Goal: Navigation & Orientation: Find specific page/section

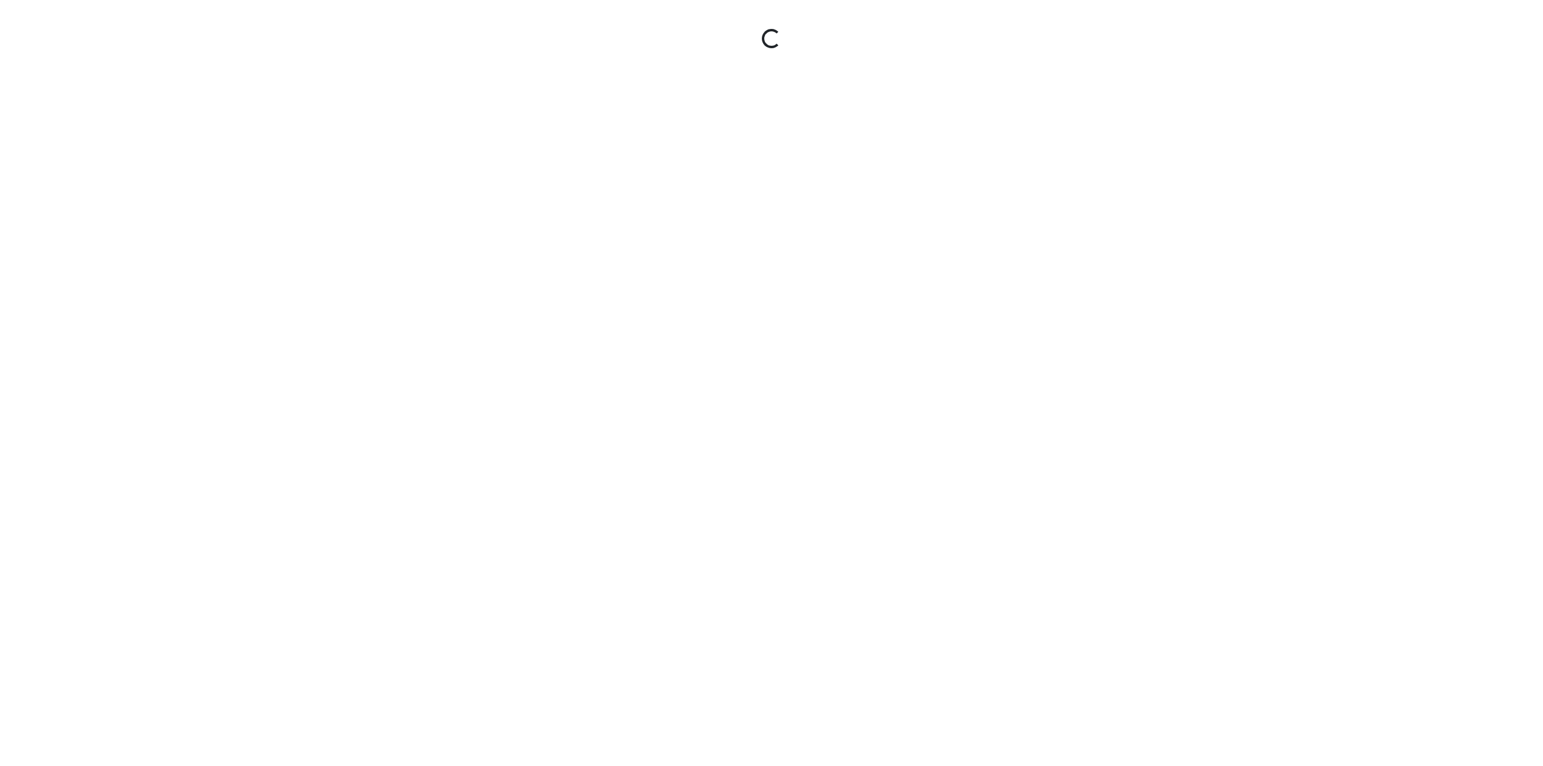
select select "ikZjaEMevGAHK9HDJXZvH1"
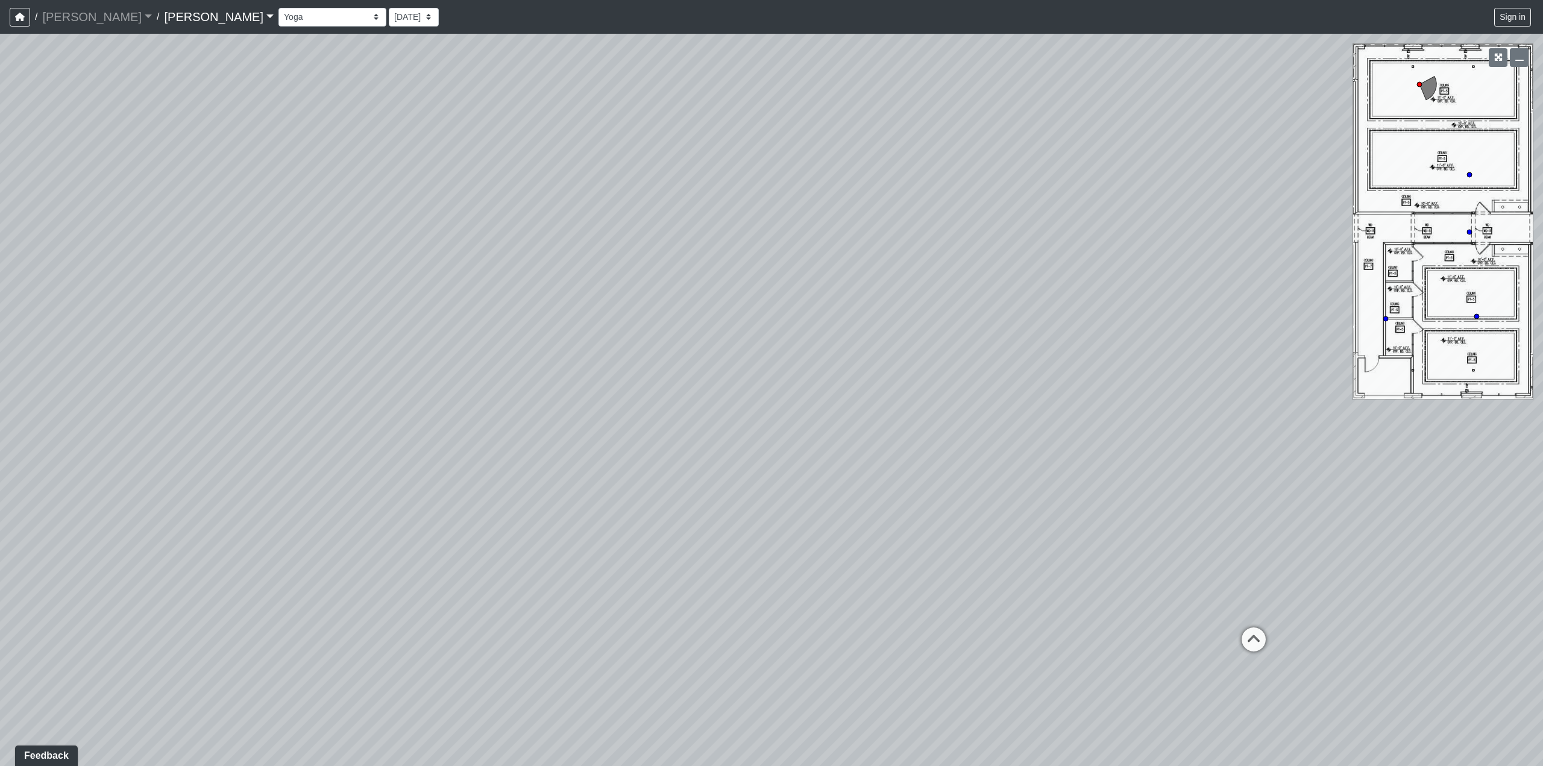
drag, startPoint x: 494, startPoint y: 372, endPoint x: 941, endPoint y: 400, distance: 447.4
click at [1279, 412] on div "Loading... Weight Room" at bounding box center [771, 400] width 1543 height 732
drag, startPoint x: 471, startPoint y: 460, endPoint x: 1042, endPoint y: 310, distance: 589.9
click at [1161, 293] on div "Loading... Weight Room" at bounding box center [771, 400] width 1543 height 732
drag, startPoint x: 430, startPoint y: 352, endPoint x: 1239, endPoint y: 409, distance: 811.3
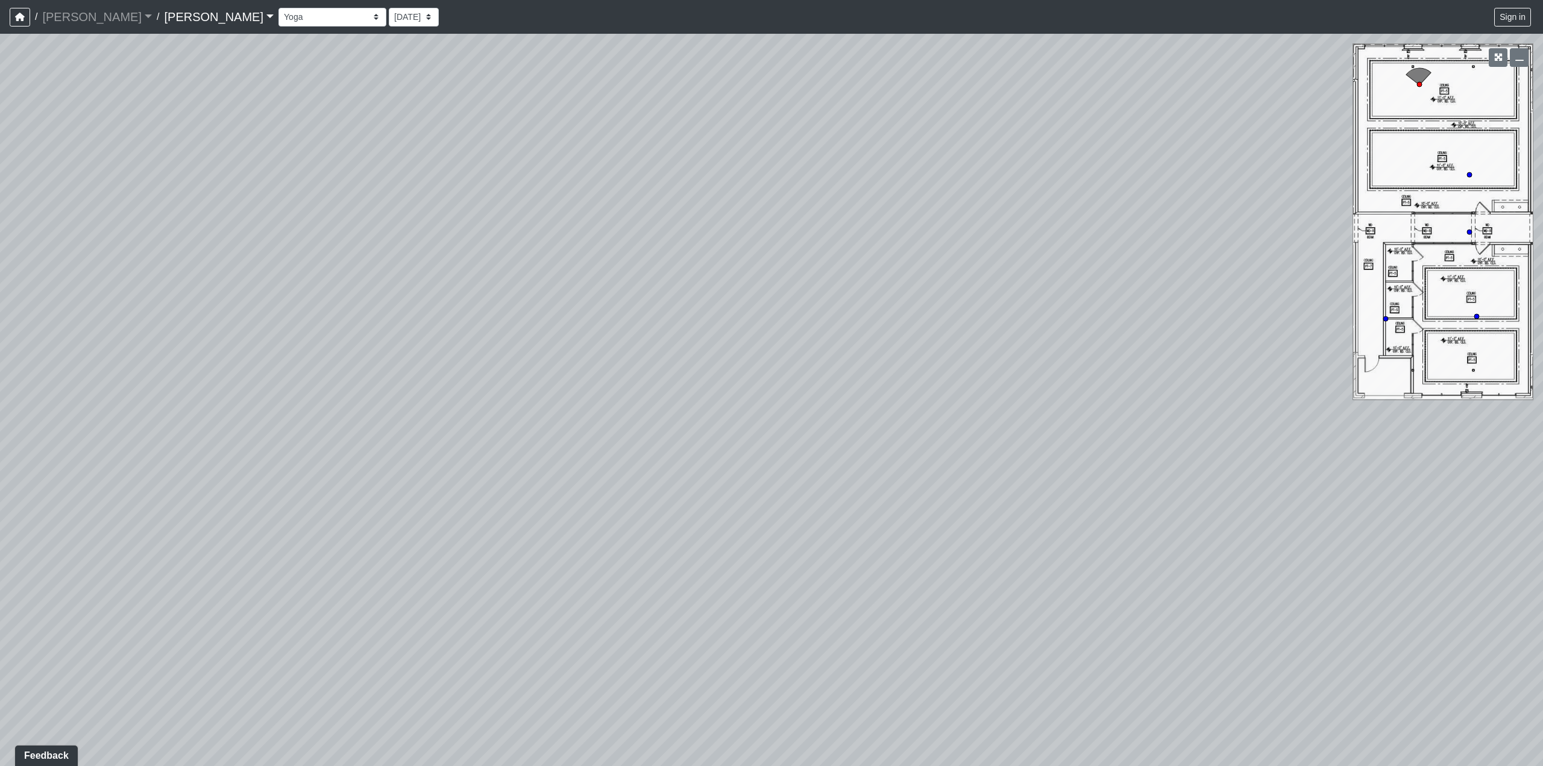
click at [1239, 409] on div "Loading... Weight Room" at bounding box center [771, 400] width 1543 height 732
